Goal: Task Accomplishment & Management: Use online tool/utility

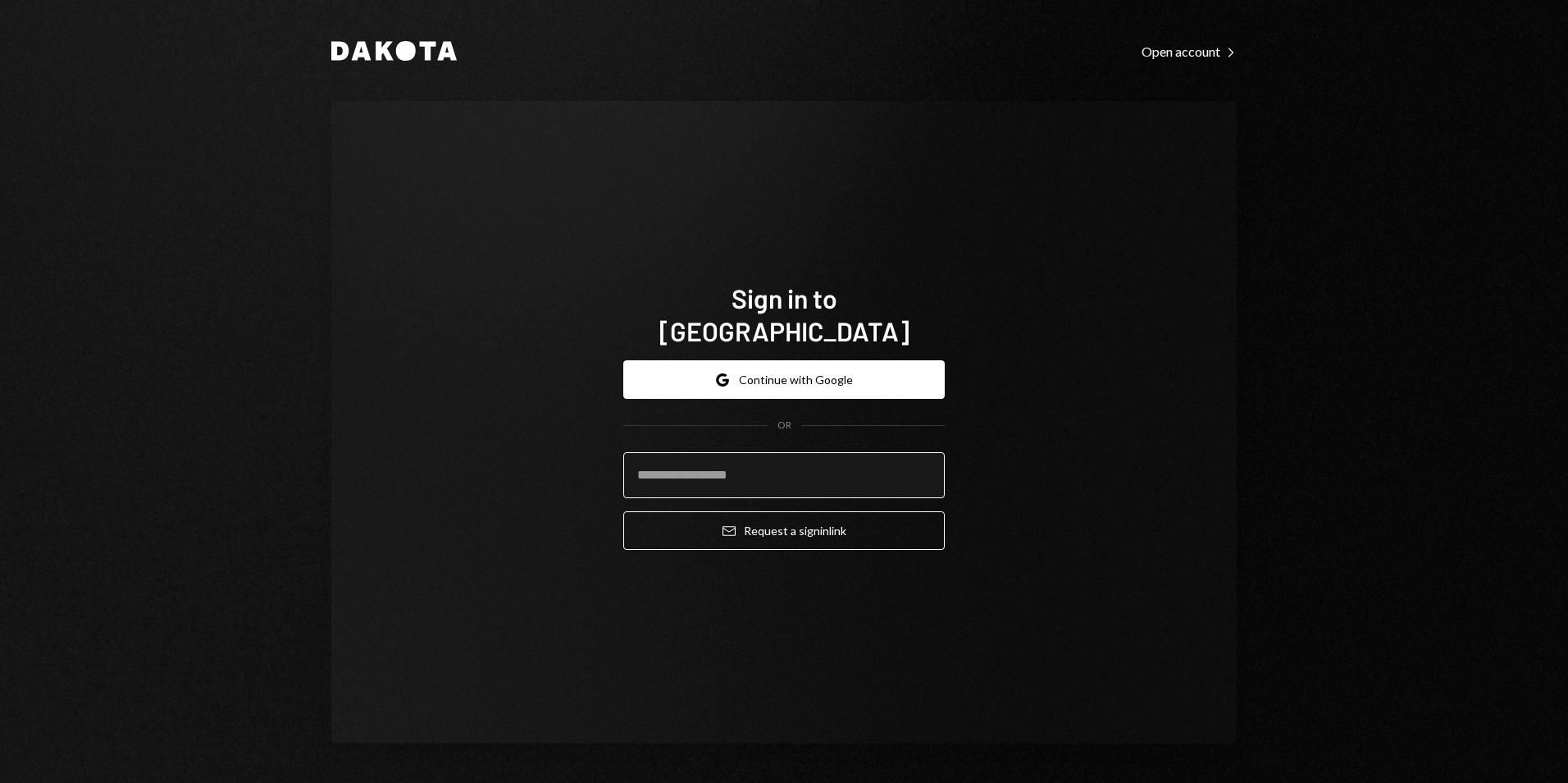
click at [780, 456] on input "email" at bounding box center [784, 476] width 322 height 46
type input "**********"
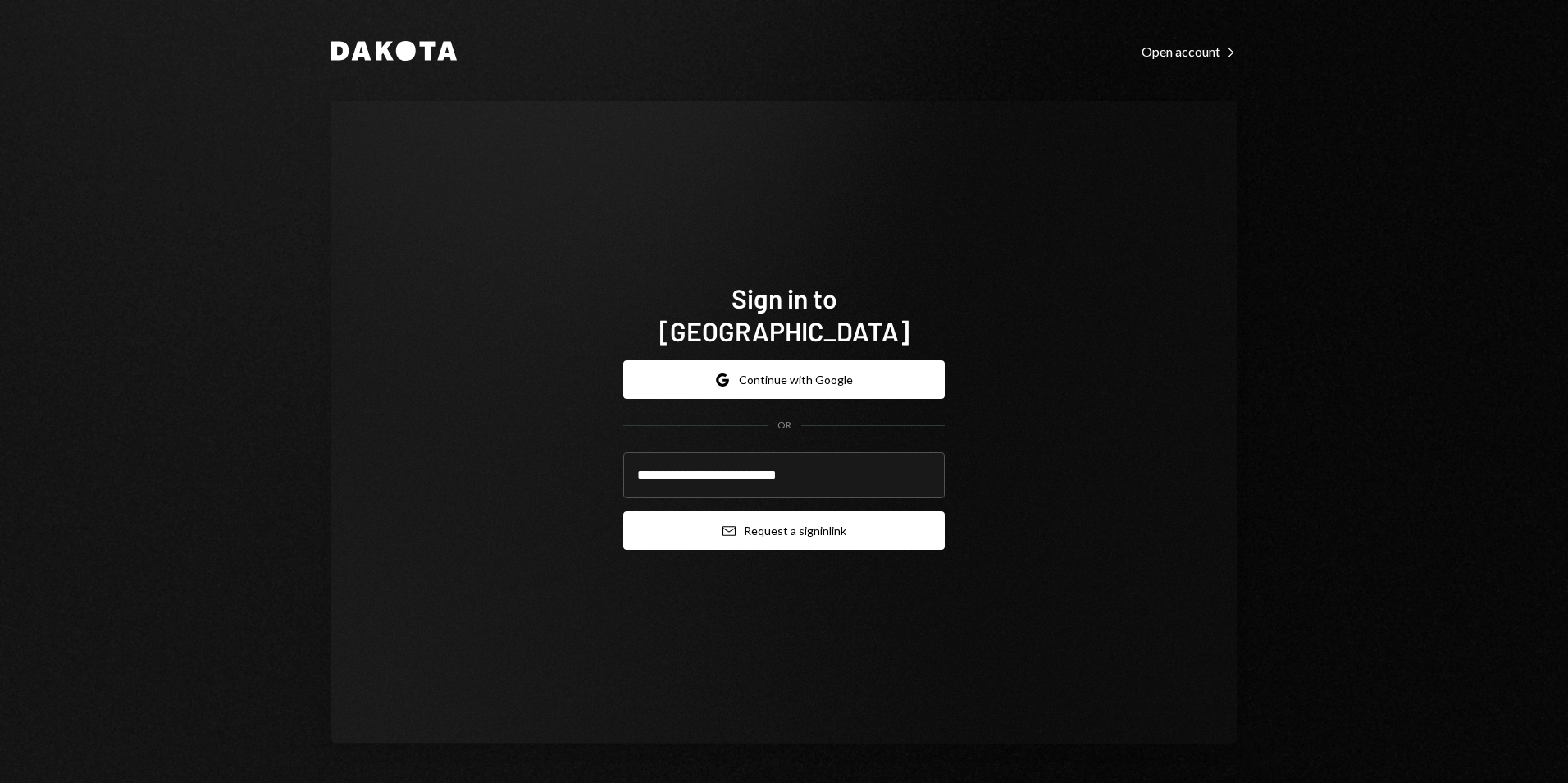
click at [805, 511] on button "Email Request a sign in link" at bounding box center [784, 530] width 322 height 39
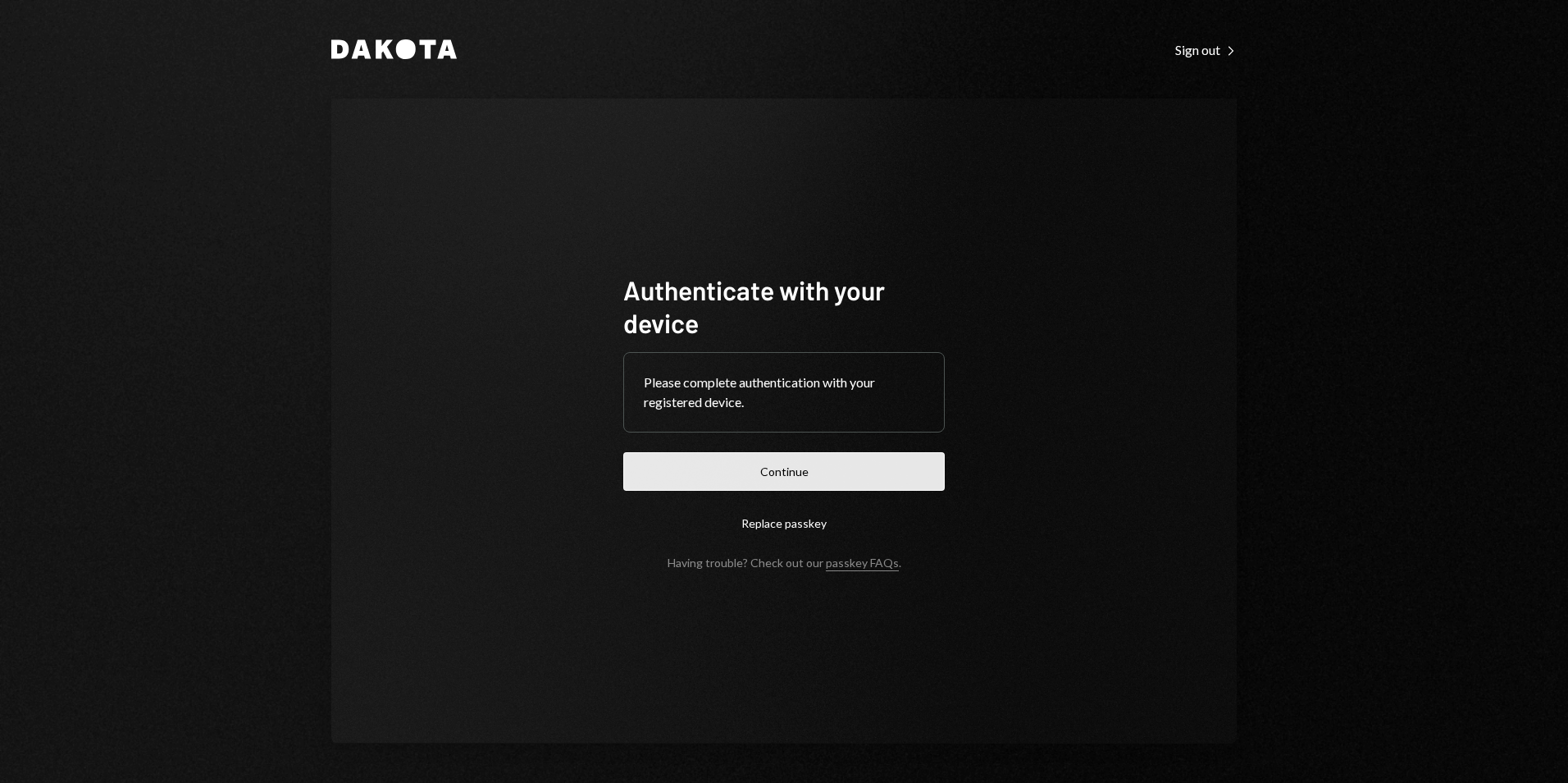
click at [787, 477] on button "Continue" at bounding box center [784, 471] width 322 height 39
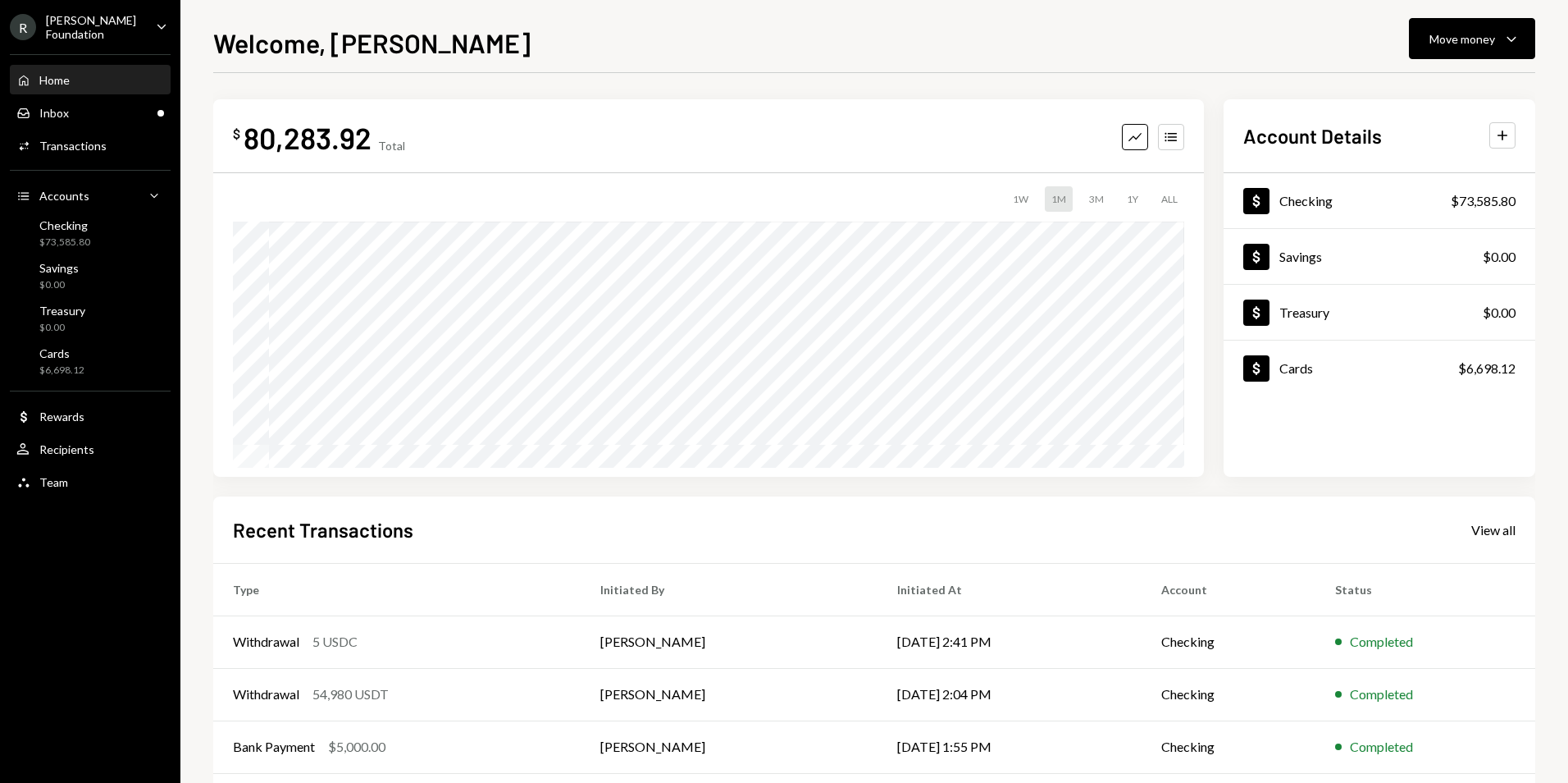
click at [123, 18] on div "R [PERSON_NAME] Foundation" at bounding box center [76, 27] width 133 height 27
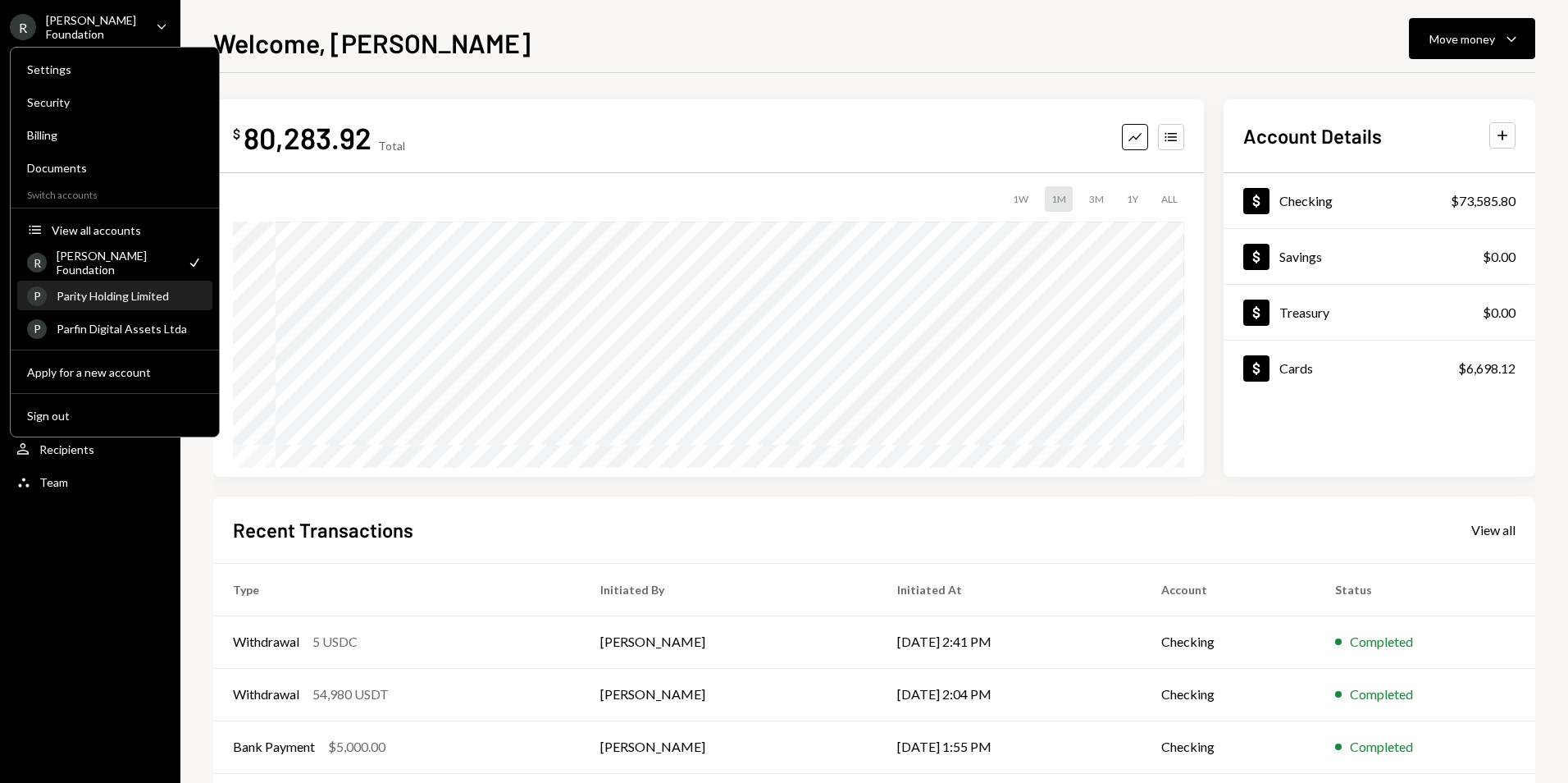
click at [123, 291] on div "Parity Holding Limited" at bounding box center [130, 295] width 146 height 14
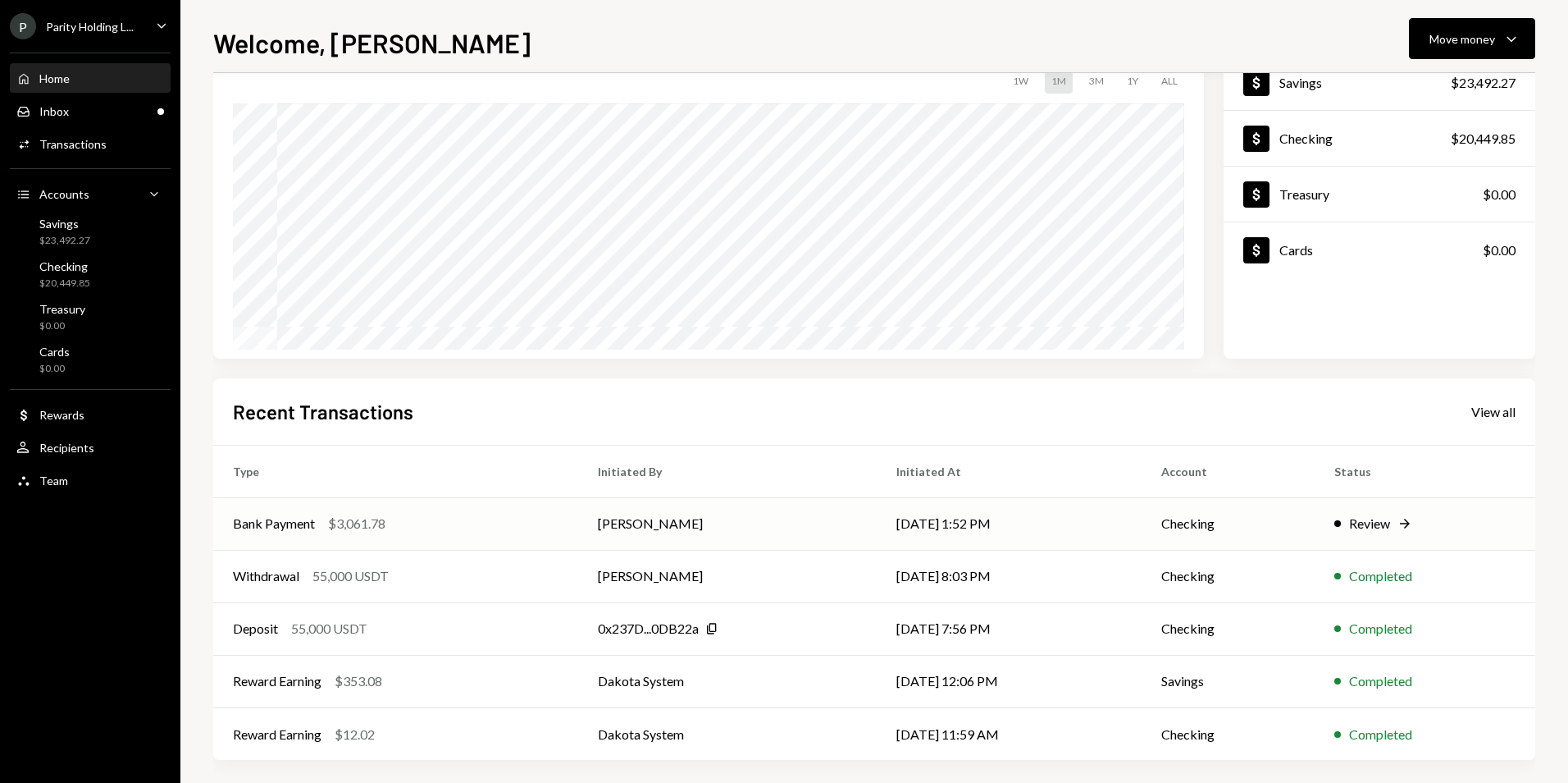
scroll to position [128, 0]
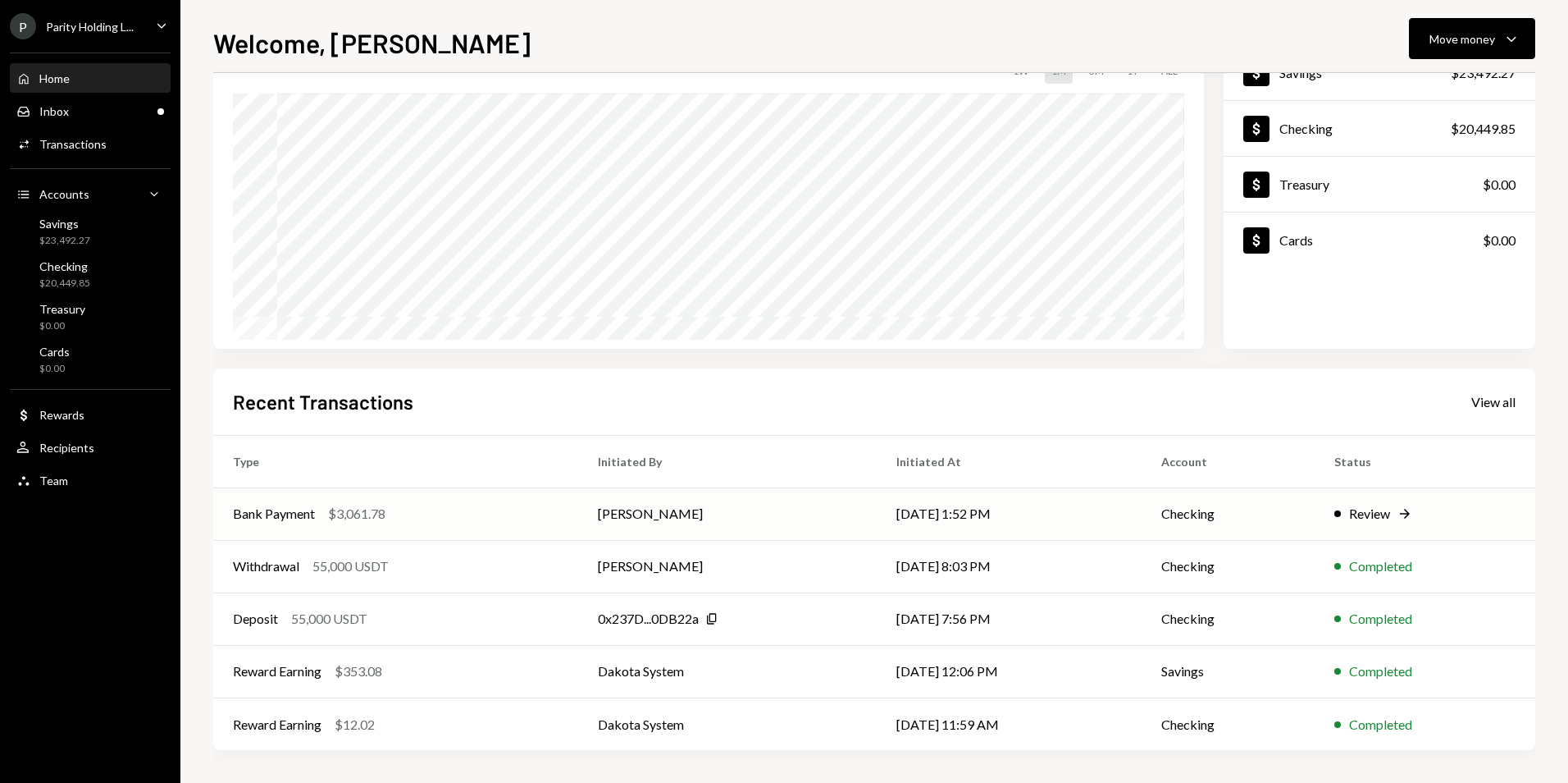
click at [724, 496] on td "[PERSON_NAME]" at bounding box center [728, 513] width 299 height 52
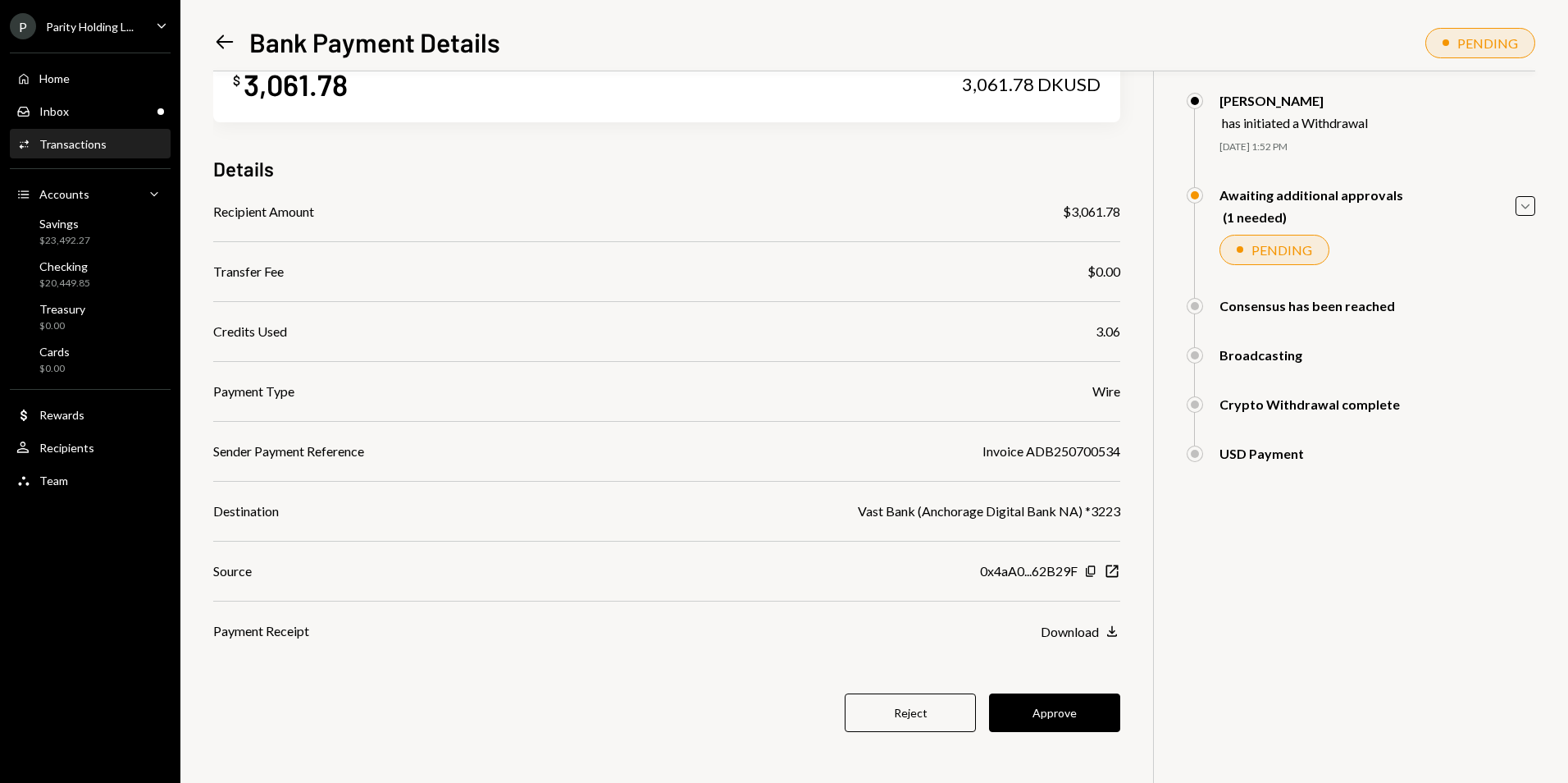
scroll to position [71, 0]
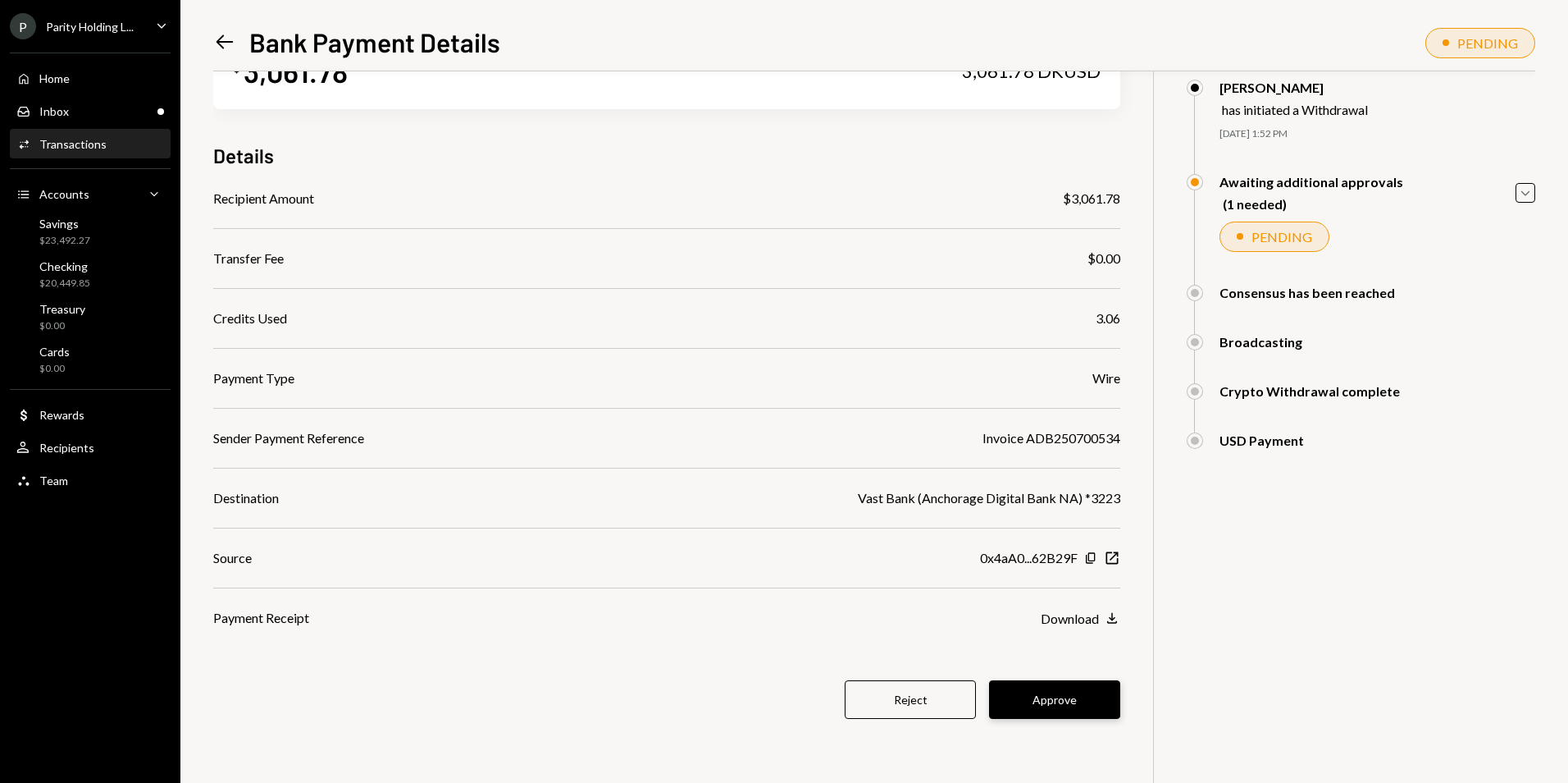
click at [1096, 695] on button "Approve" at bounding box center [1055, 699] width 131 height 39
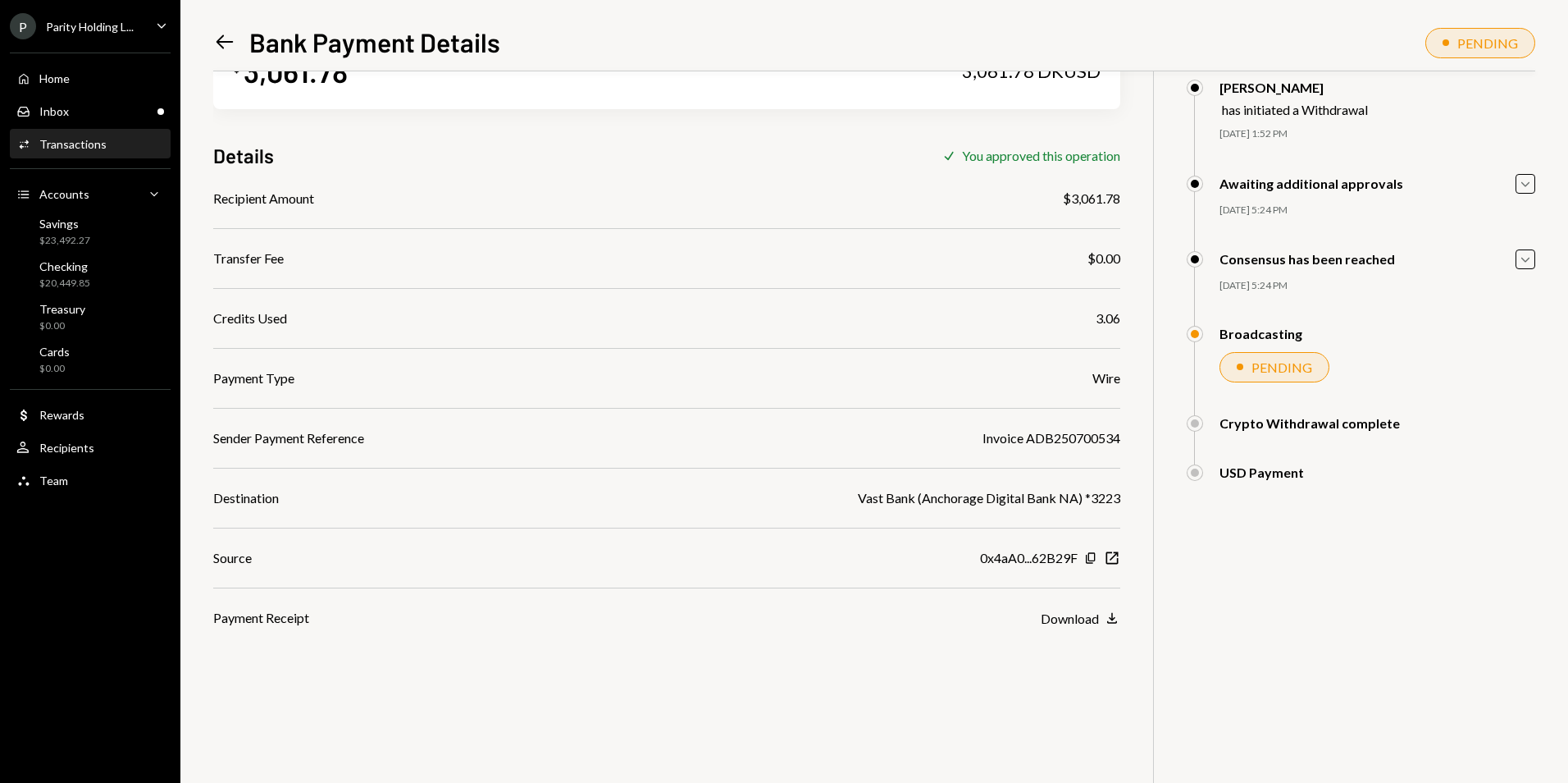
scroll to position [0, 0]
